Goal: Task Accomplishment & Management: Manage account settings

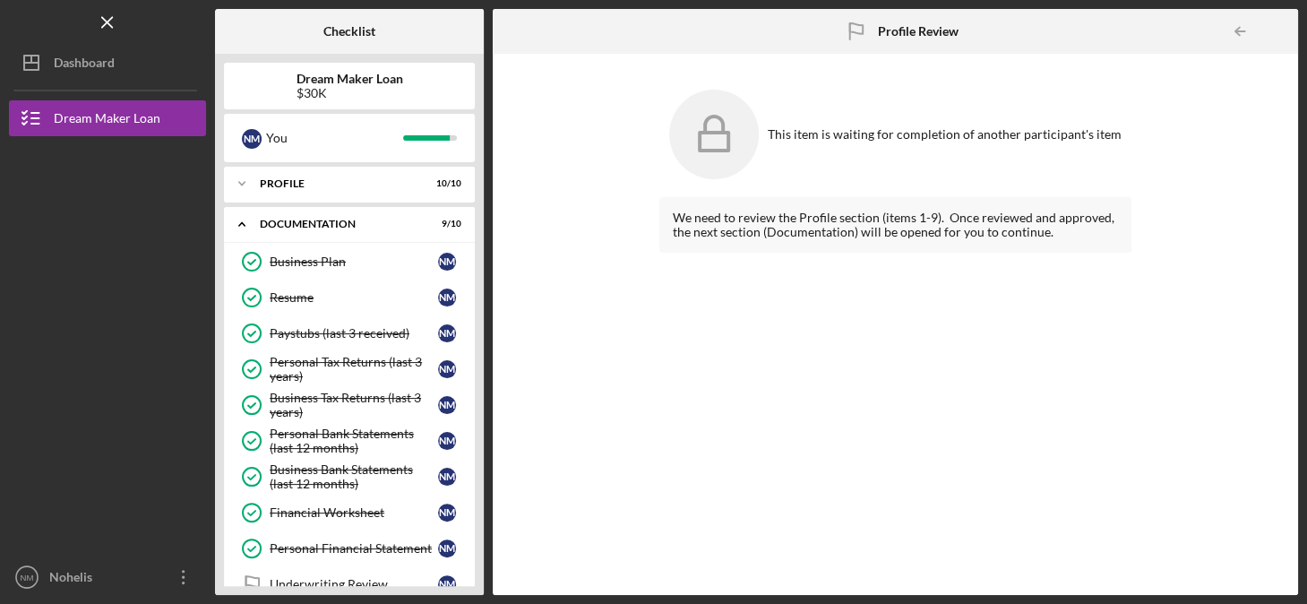
scroll to position [200, 0]
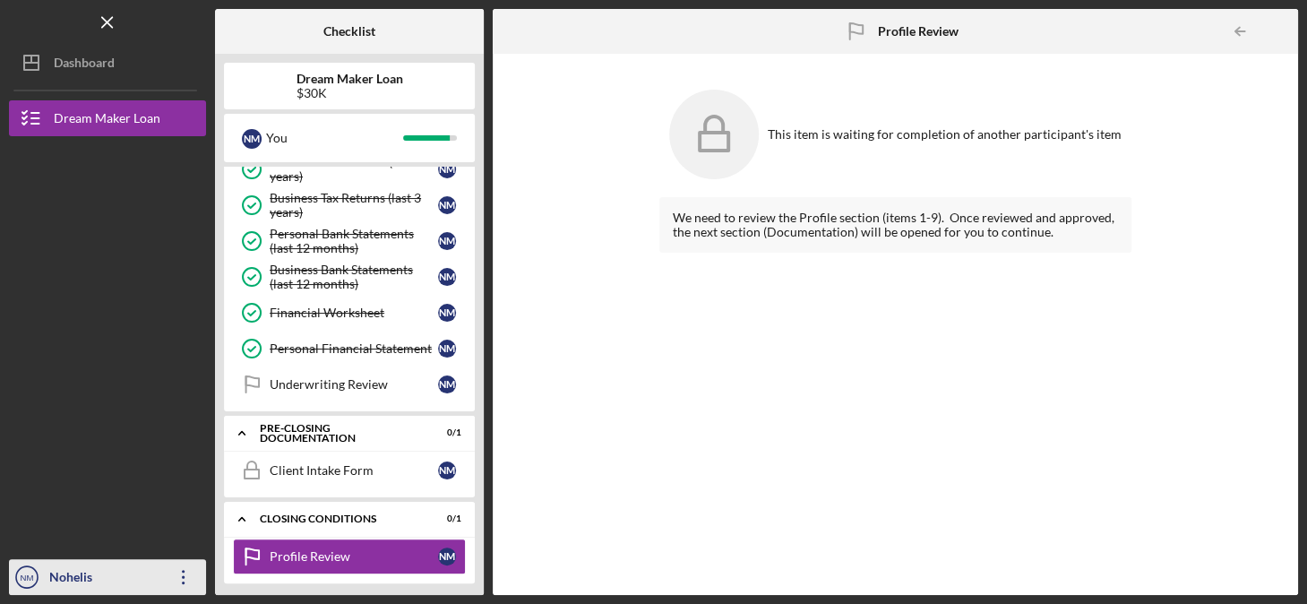
click at [181, 575] on icon "Icon/Overflow" at bounding box center [183, 577] width 45 height 45
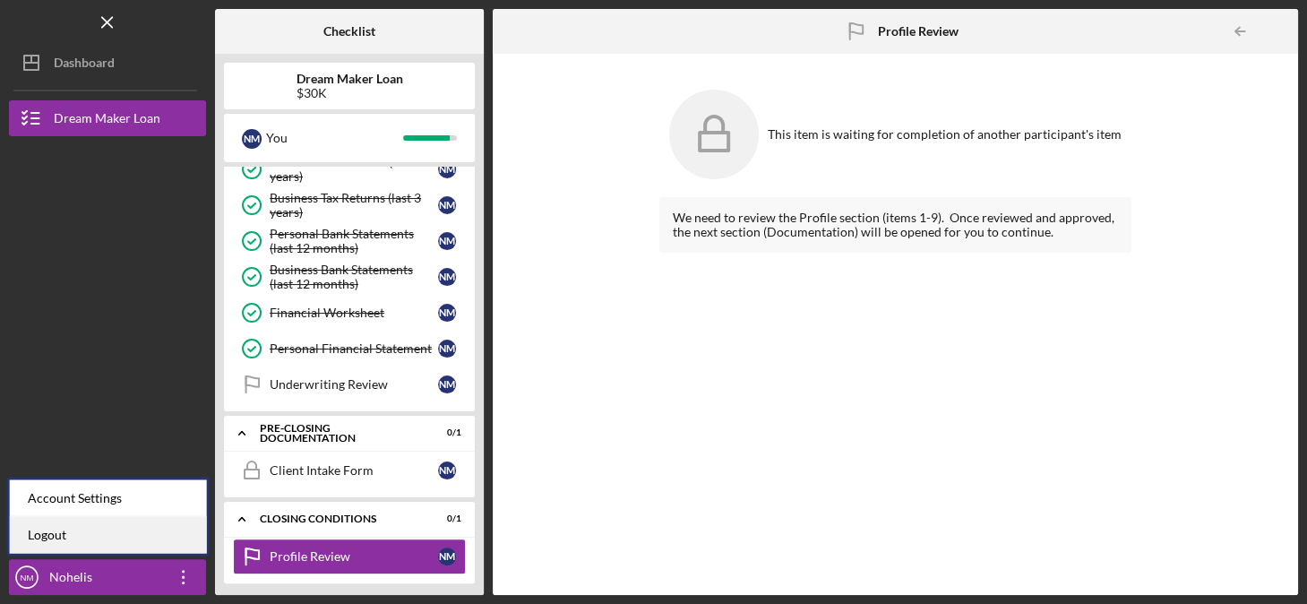
click at [120, 539] on link "Logout" at bounding box center [108, 534] width 197 height 37
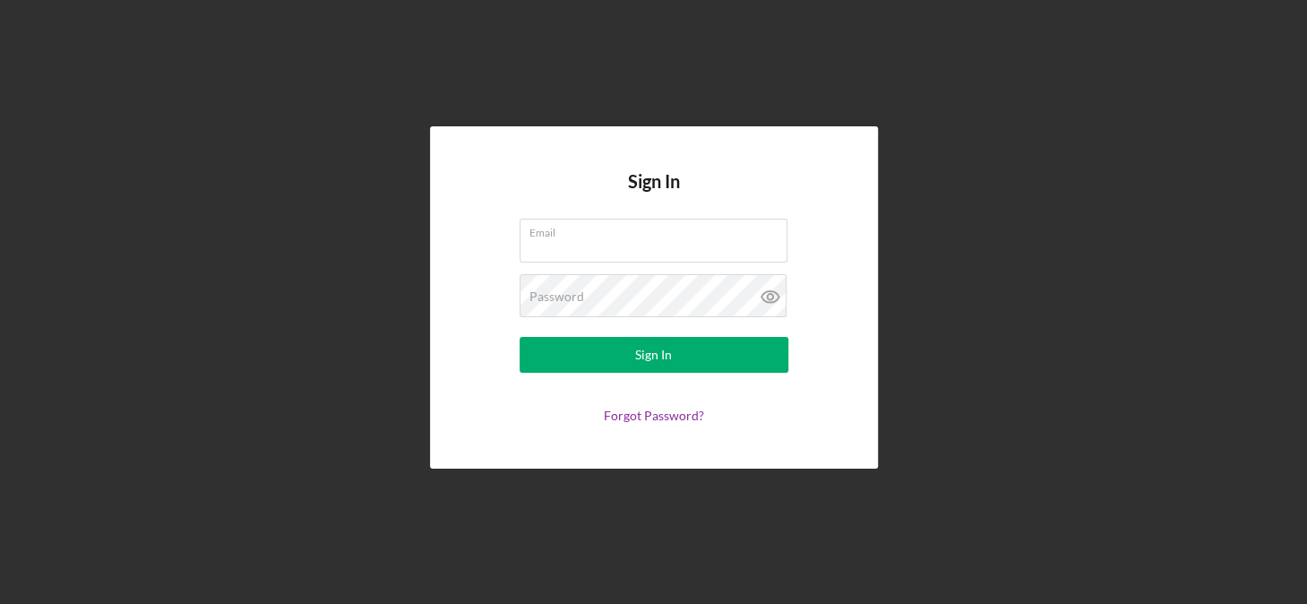
type input "[EMAIL_ADDRESS][DOMAIN_NAME]"
